Goal: Task Accomplishment & Management: Complete application form

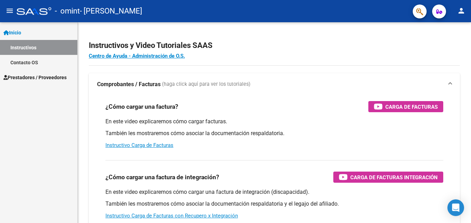
click at [26, 76] on span "Prestadores / Proveedores" at bounding box center [34, 78] width 63 height 8
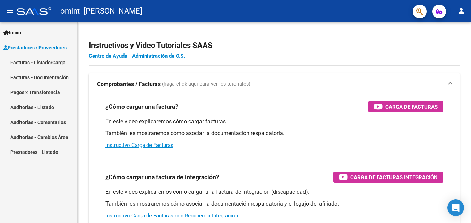
click at [48, 64] on link "Facturas - Listado/Carga" at bounding box center [38, 62] width 77 height 15
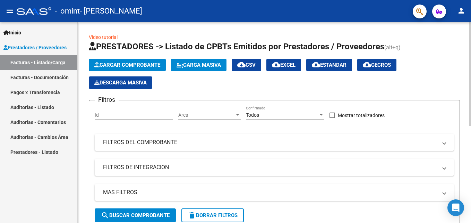
click at [120, 65] on span "Cargar Comprobante" at bounding box center [127, 65] width 66 height 6
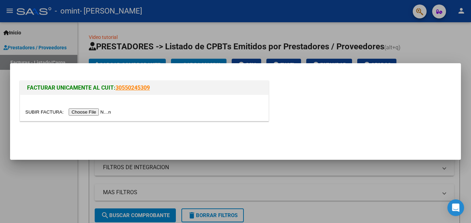
click at [89, 111] on input "file" at bounding box center [69, 111] width 88 height 7
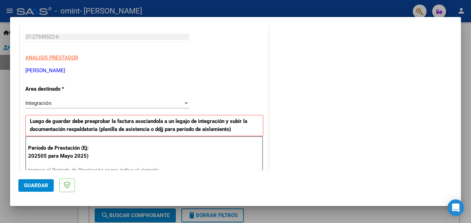
scroll to position [139, 0]
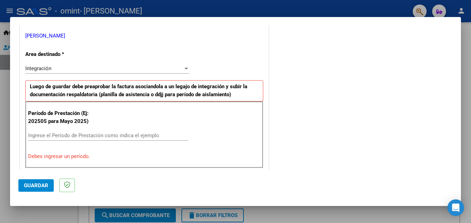
click at [88, 136] on input "Ingrese el Período de Prestación como indica el ejemplo" at bounding box center [108, 135] width 160 height 6
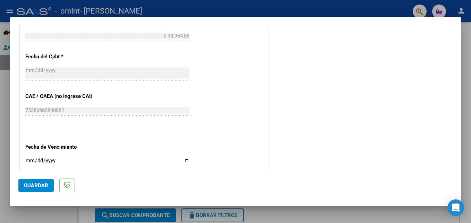
scroll to position [416, 0]
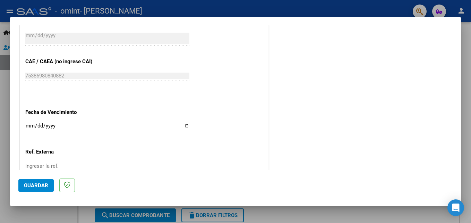
type input "202508"
click at [29, 126] on input "Ingresar la fecha" at bounding box center [107, 128] width 164 height 11
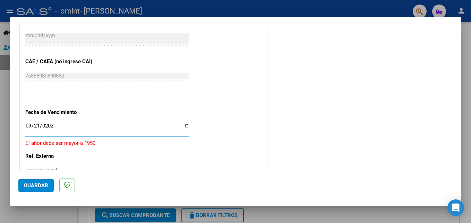
type input "[DATE]"
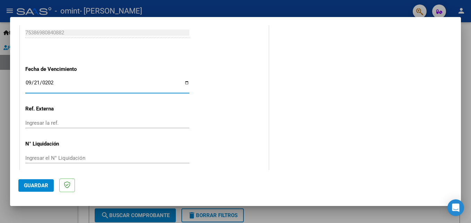
scroll to position [466, 0]
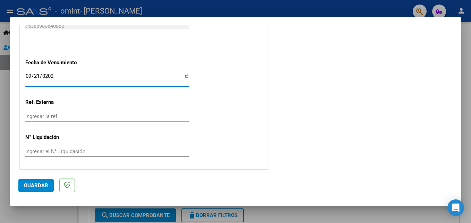
click at [36, 185] on span "Guardar" at bounding box center [36, 185] width 24 height 6
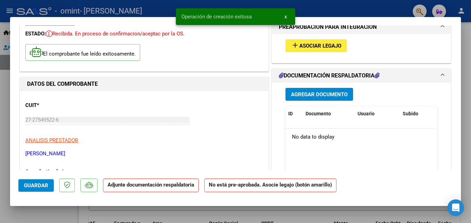
scroll to position [0, 0]
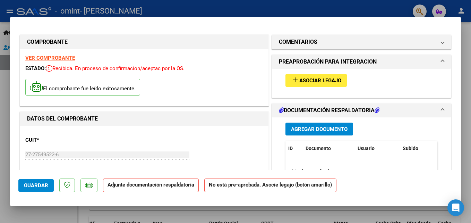
click at [313, 83] on span "Asociar Legajo" at bounding box center [320, 80] width 42 height 6
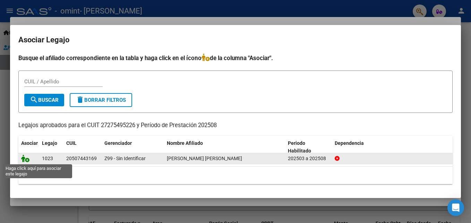
click at [28, 157] on icon at bounding box center [25, 158] width 8 height 8
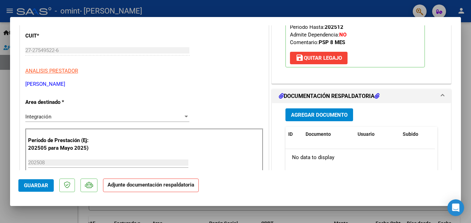
scroll to position [139, 0]
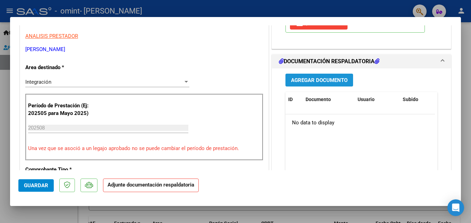
click at [319, 79] on span "Agregar Documento" at bounding box center [319, 80] width 57 height 6
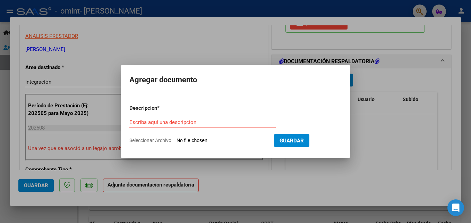
click at [203, 137] on input "Seleccionar Archivo" at bounding box center [223, 140] width 92 height 7
type input "C:\fakepath\ASISTENCIA [PERSON_NAME].pdf"
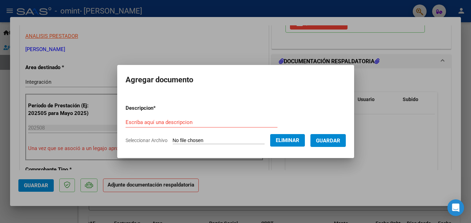
click at [149, 122] on input "Escriba aquí una descripcion" at bounding box center [202, 122] width 152 height 6
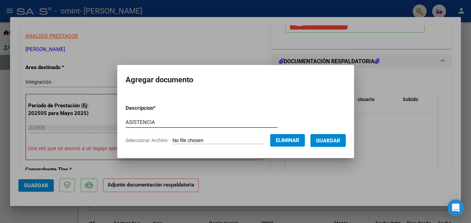
type input "ASISTENCIA"
click at [346, 146] on button "Guardar" at bounding box center [327, 140] width 35 height 13
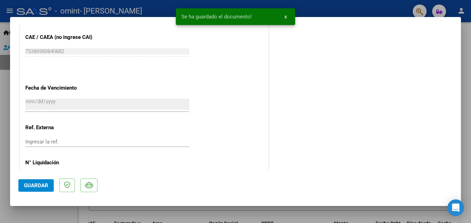
scroll to position [476, 0]
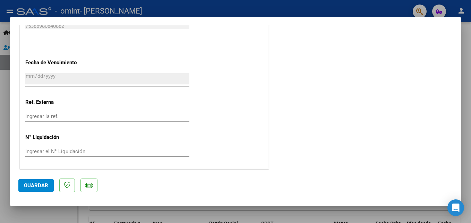
click at [25, 181] on button "Guardar" at bounding box center [35, 185] width 35 height 12
click at [465, 49] on div at bounding box center [235, 111] width 471 height 223
type input "$ 0,00"
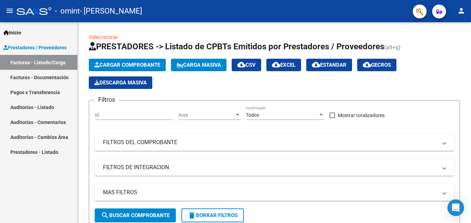
click at [33, 75] on link "Facturas - Documentación" at bounding box center [38, 77] width 77 height 15
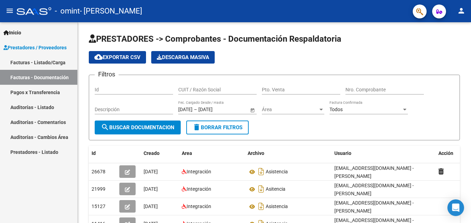
click at [36, 67] on link "Facturas - Listado/Carga" at bounding box center [38, 62] width 77 height 15
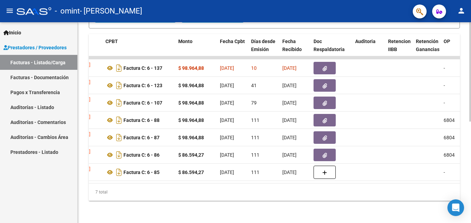
scroll to position [0, 286]
